Goal: Register for event/course

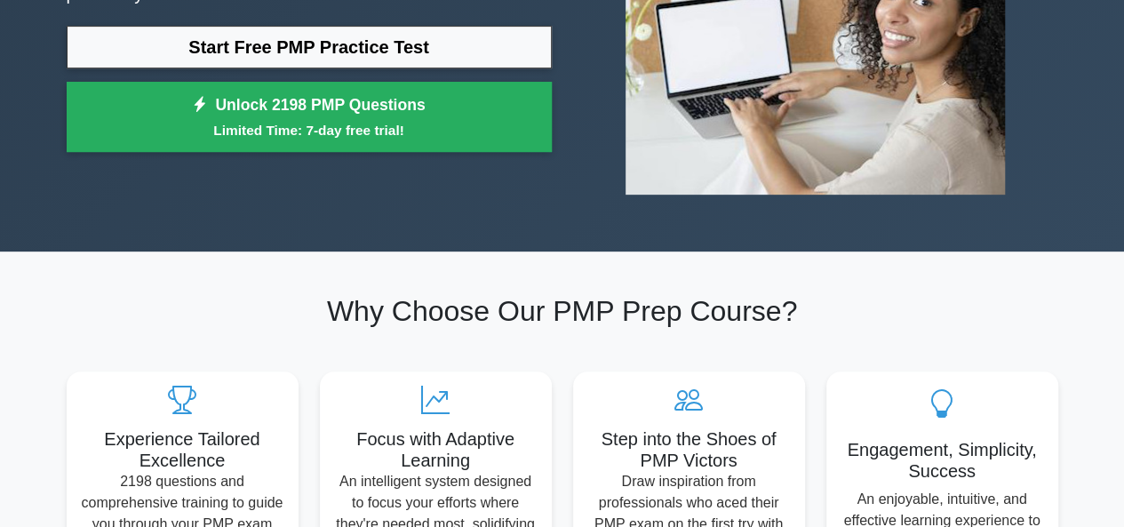
scroll to position [153, 0]
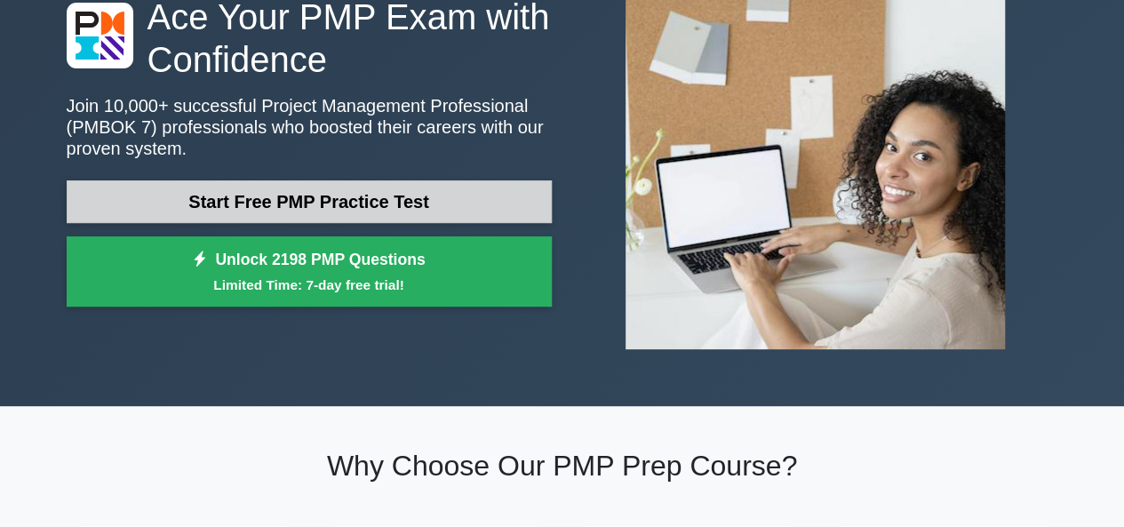
click at [384, 212] on link "Start Free PMP Practice Test" at bounding box center [309, 201] width 485 height 43
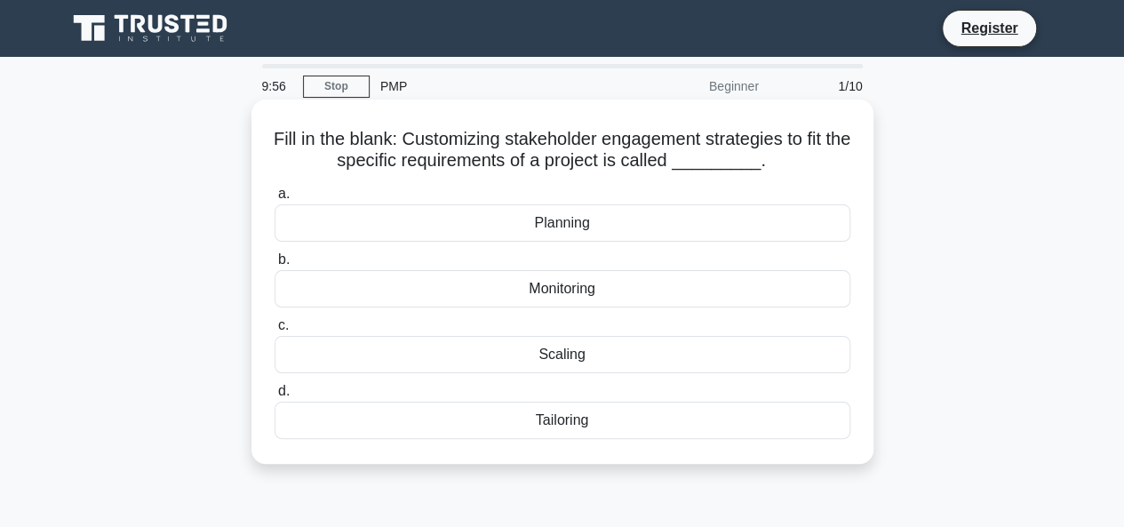
click at [539, 296] on div "Monitoring" at bounding box center [563, 288] width 576 height 37
click at [275, 266] on input "b. Monitoring" at bounding box center [275, 260] width 0 height 12
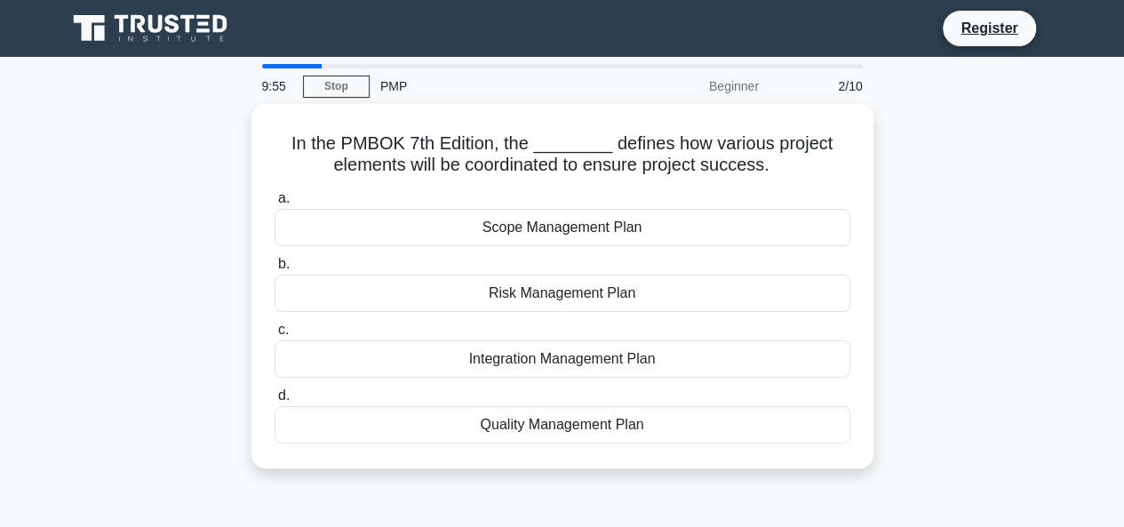
click at [539, 296] on div "Risk Management Plan" at bounding box center [563, 293] width 576 height 37
click at [275, 270] on input "b. Risk Management Plan" at bounding box center [275, 265] width 0 height 12
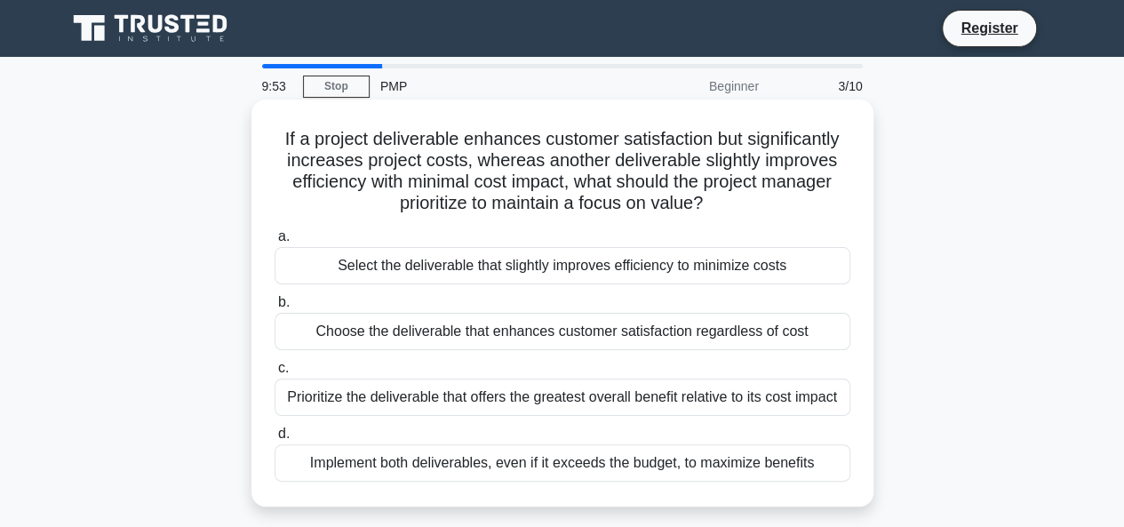
click at [512, 395] on div "Prioritize the deliverable that offers the greatest overall benefit relative to…" at bounding box center [563, 397] width 576 height 37
click at [275, 374] on input "c. Prioritize the deliverable that offers the greatest overall benefit relative…" at bounding box center [275, 369] width 0 height 12
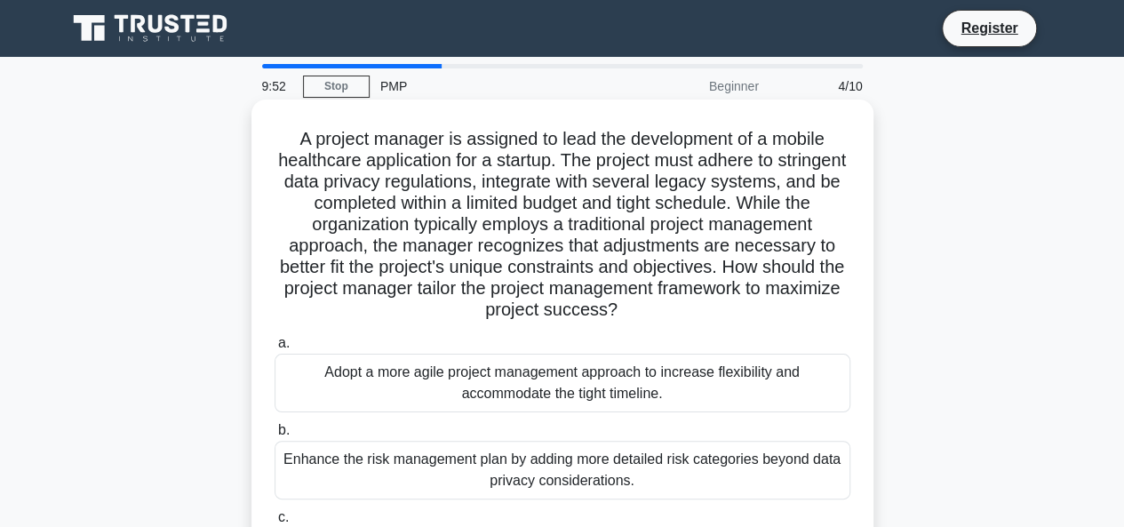
click at [507, 416] on div "a. Adopt a more agile project management approach to increase flexibility and a…" at bounding box center [562, 503] width 597 height 348
click at [503, 398] on div "Adopt a more agile project management approach to increase flexibility and acco…" at bounding box center [563, 383] width 576 height 59
click at [275, 349] on input "a. Adopt a more agile project management approach to increase flexibility and a…" at bounding box center [275, 344] width 0 height 12
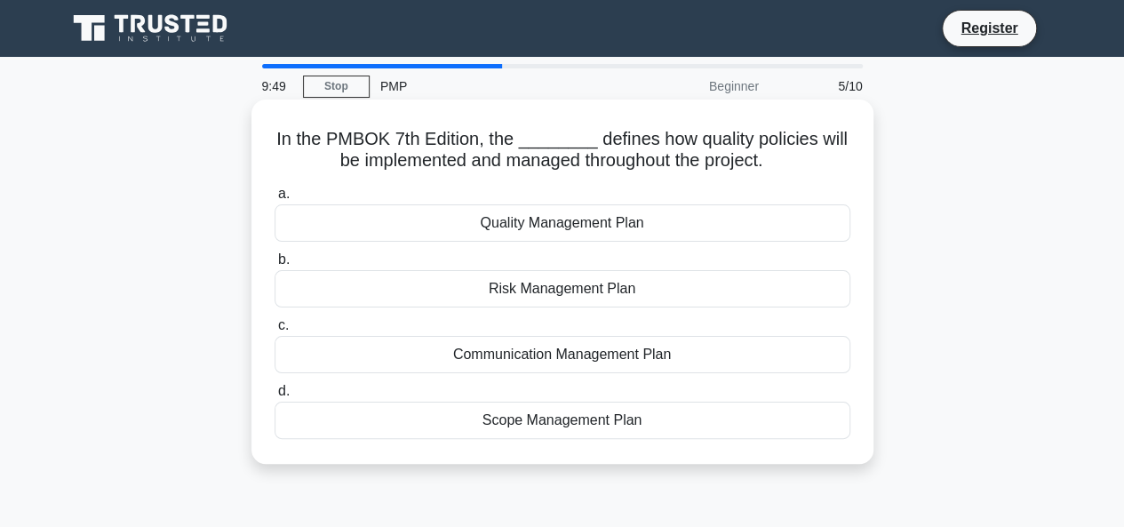
click at [516, 355] on div "Communication Management Plan" at bounding box center [563, 354] width 576 height 37
click at [275, 332] on input "c. Communication Management Plan" at bounding box center [275, 326] width 0 height 12
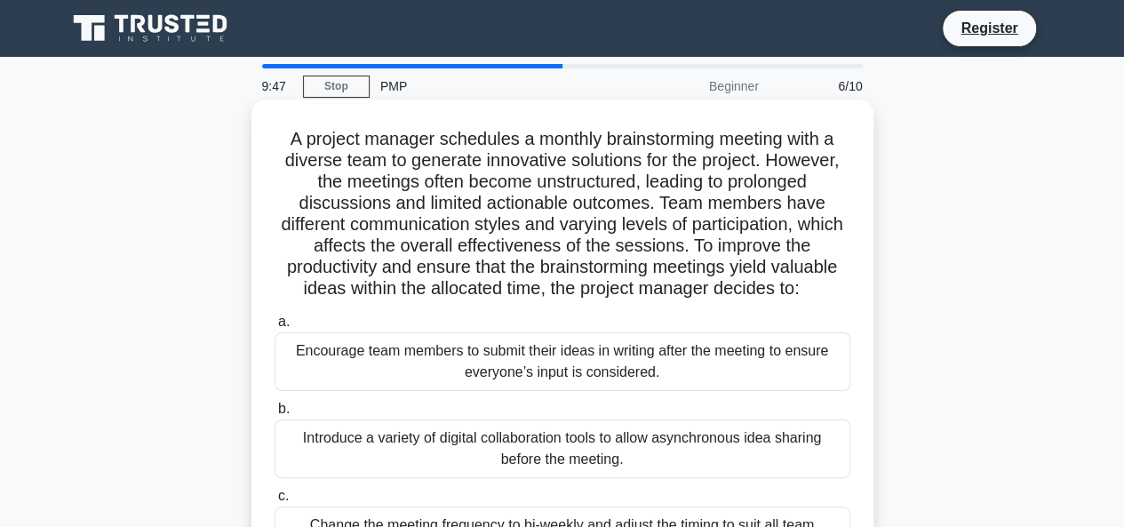
click at [507, 448] on div "Introduce a variety of digital collaboration tools to allow asynchronous idea s…" at bounding box center [563, 448] width 576 height 59
click at [275, 415] on input "b. Introduce a variety of digital collaboration tools to allow asynchronous ide…" at bounding box center [275, 409] width 0 height 12
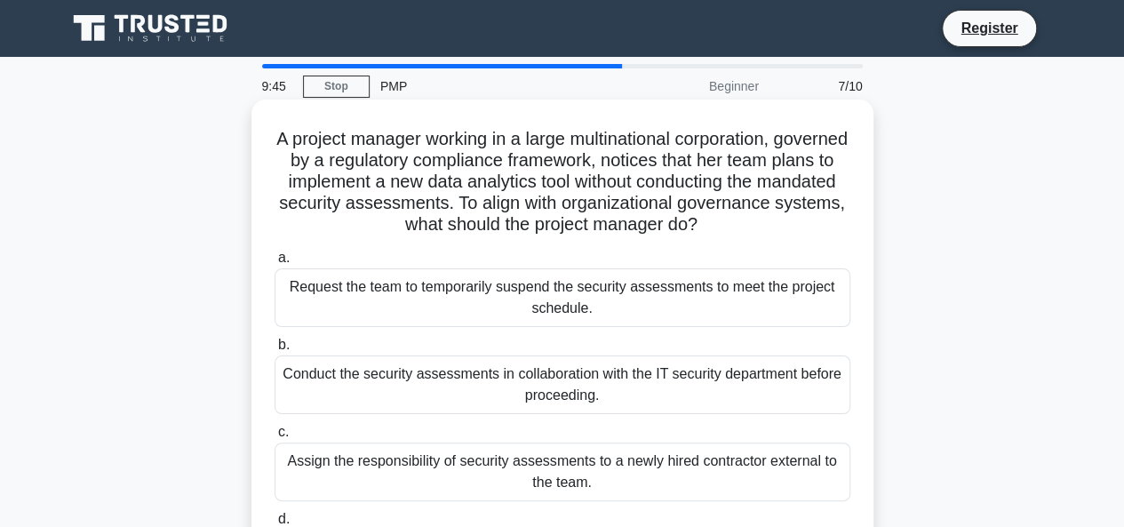
click at [511, 397] on div "Conduct the security assessments in collaboration with the IT security departme…" at bounding box center [563, 384] width 576 height 59
click at [275, 351] on input "b. Conduct the security assessments in collaboration with the IT security depar…" at bounding box center [275, 346] width 0 height 12
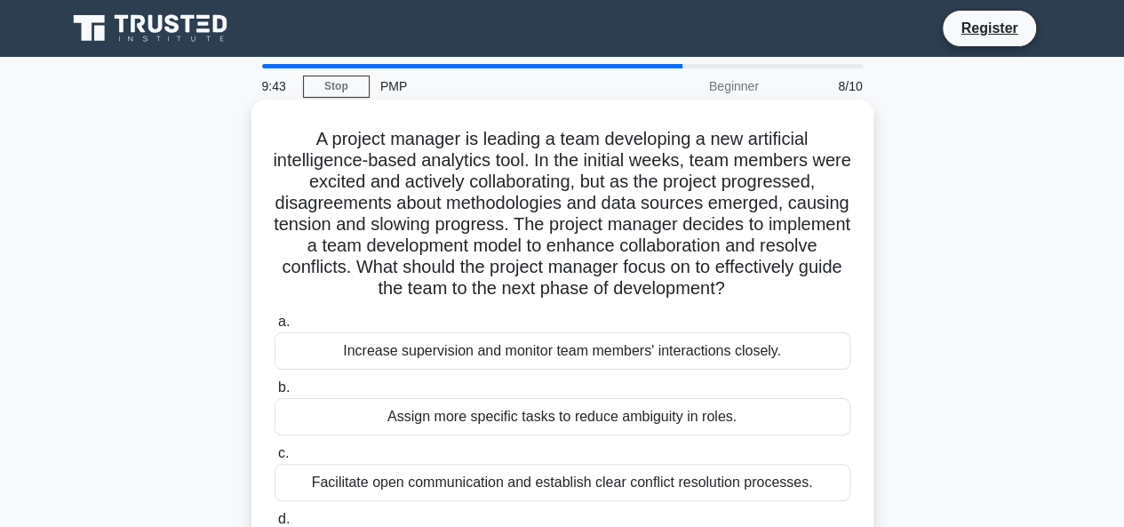
click at [491, 348] on div "Increase supervision and monitor team members' interactions closely." at bounding box center [563, 350] width 576 height 37
click at [275, 328] on input "a. Increase supervision and monitor team members' interactions closely." at bounding box center [275, 322] width 0 height 12
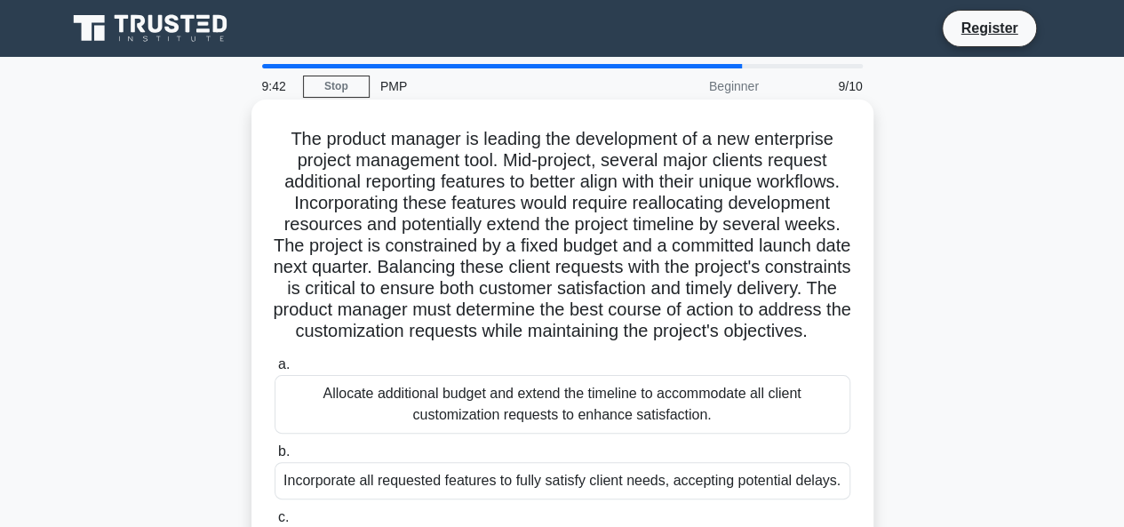
click at [478, 463] on label "b. Incorporate all requested features to fully satisfy client needs, accepting …" at bounding box center [563, 470] width 576 height 59
click at [275, 458] on input "b. Incorporate all requested features to fully satisfy client needs, accepting …" at bounding box center [275, 452] width 0 height 12
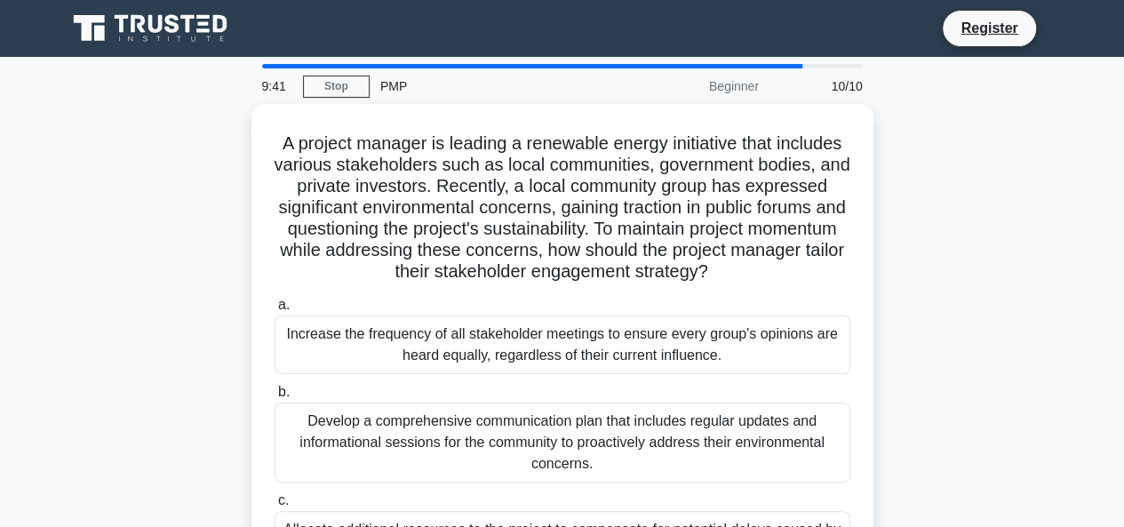
click at [478, 463] on div "Develop a comprehensive communication plan that includes regular updates and in…" at bounding box center [563, 443] width 576 height 80
click at [275, 398] on input "b. Develop a comprehensive communication plan that includes regular updates and…" at bounding box center [275, 393] width 0 height 12
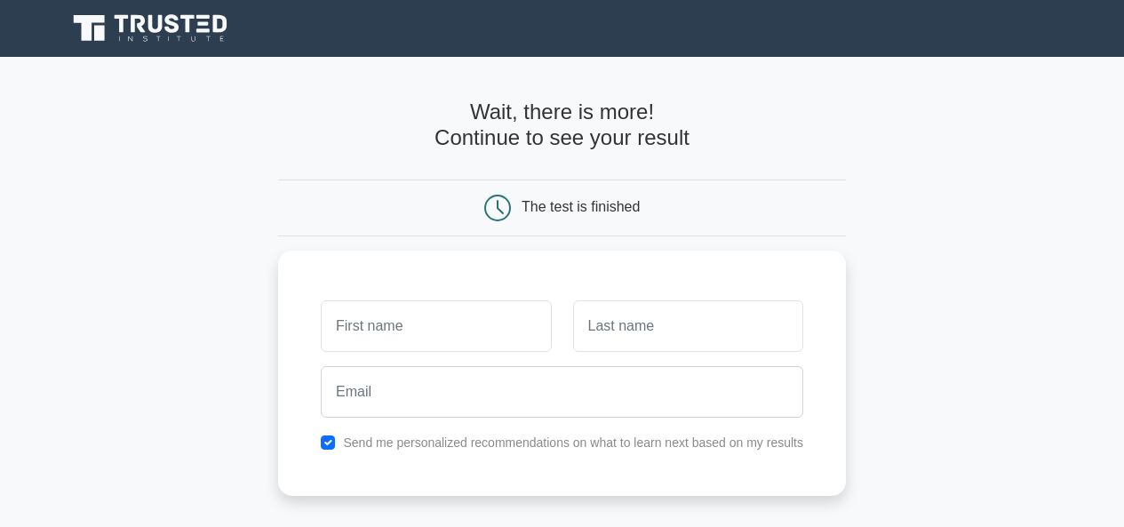
click at [501, 351] on div at bounding box center [436, 326] width 252 height 66
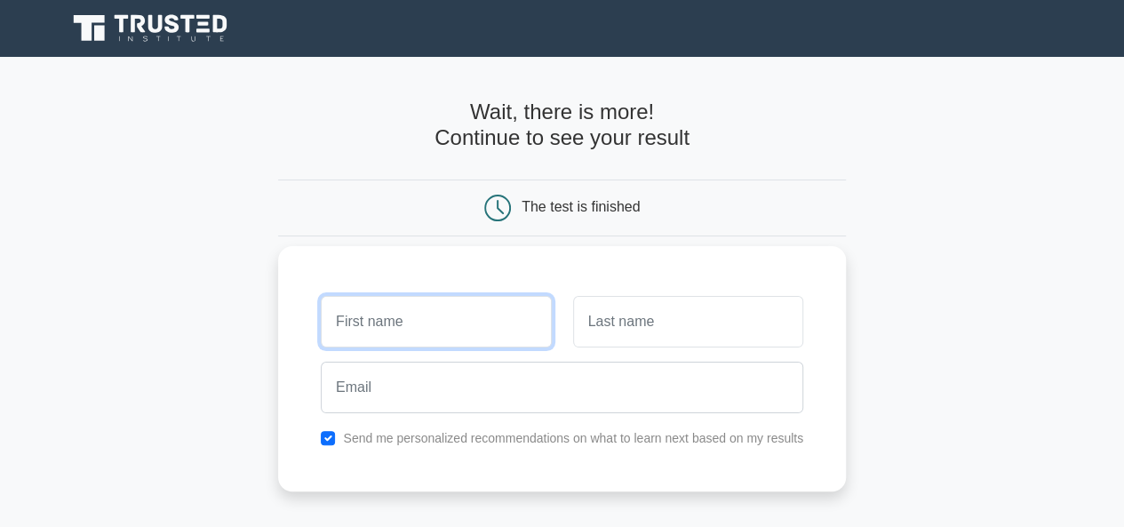
click at [487, 332] on input "text" at bounding box center [436, 322] width 230 height 52
type input "VVVVV"
